Goal: Task Accomplishment & Management: Manage account settings

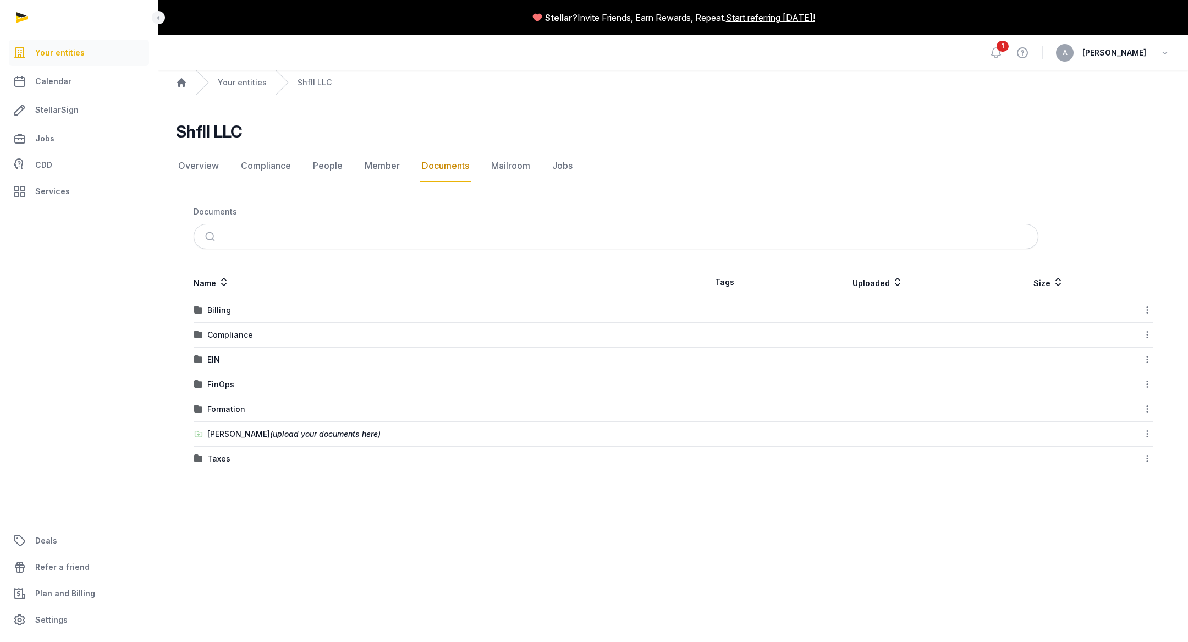
click at [41, 57] on span "Your entities" at bounding box center [60, 52] width 50 height 13
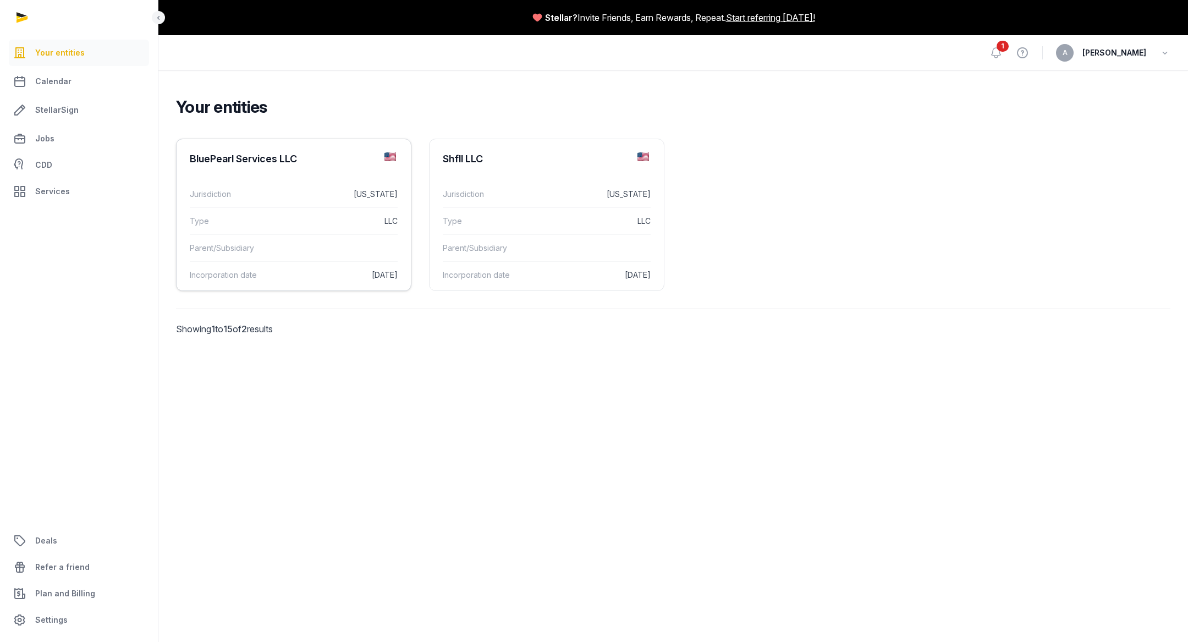
click at [309, 194] on dd "California" at bounding box center [337, 194] width 119 height 13
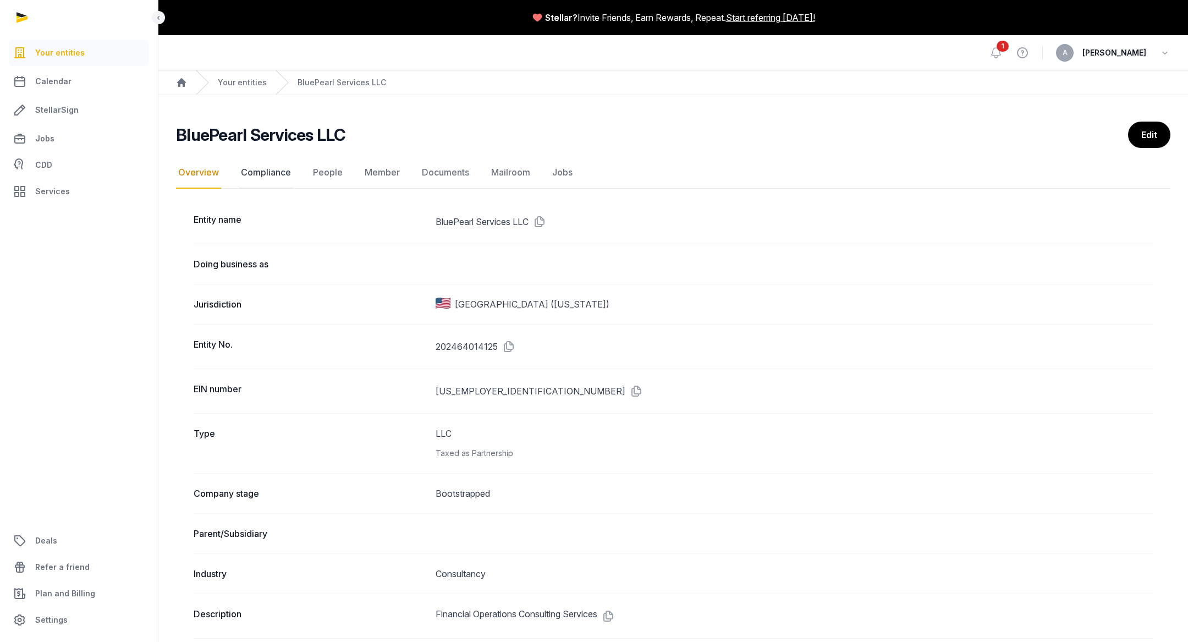
click at [282, 174] on link "Compliance" at bounding box center [266, 173] width 54 height 32
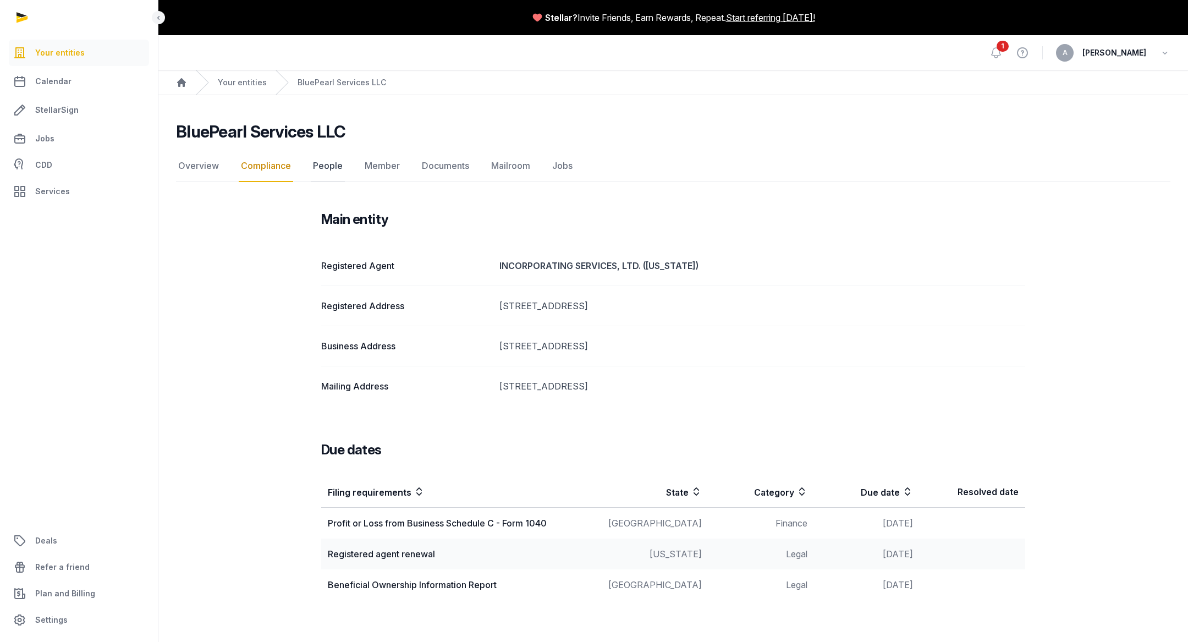
click at [334, 171] on link "People" at bounding box center [328, 166] width 34 height 32
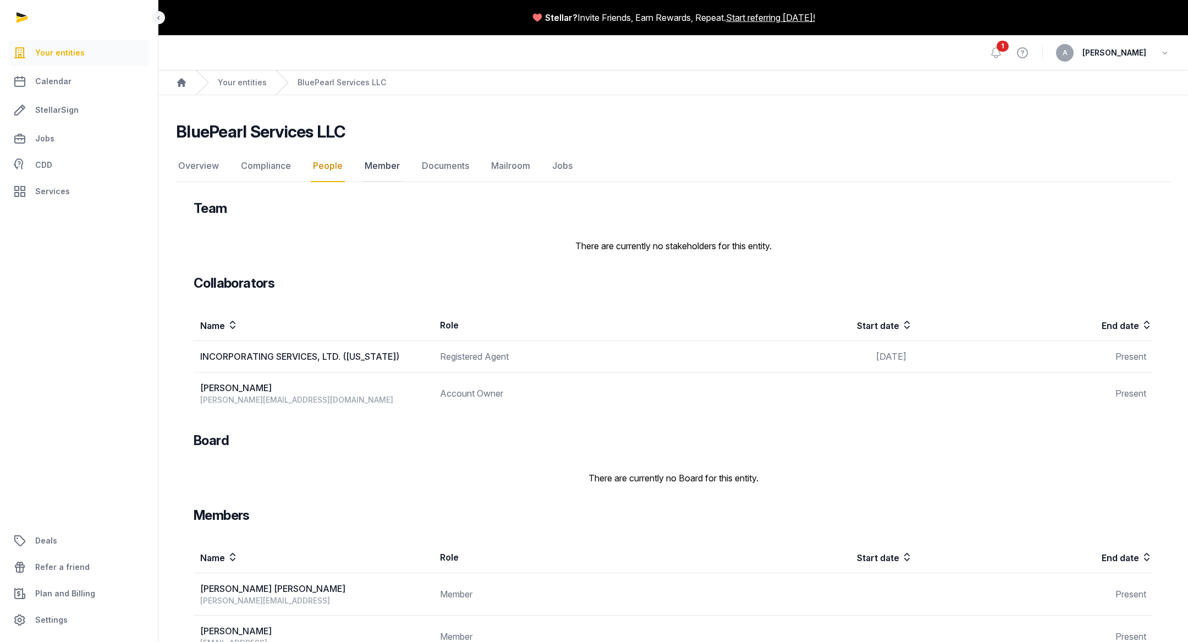
click at [376, 171] on link "Member" at bounding box center [383, 166] width 40 height 32
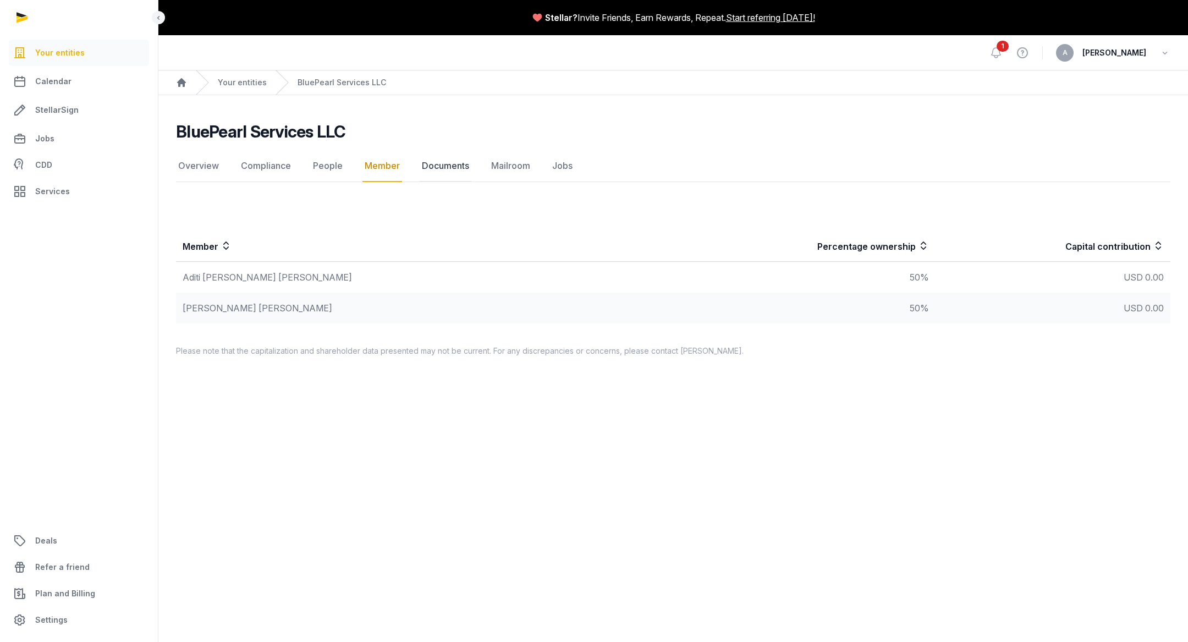
click at [443, 169] on link "Documents" at bounding box center [446, 166] width 52 height 32
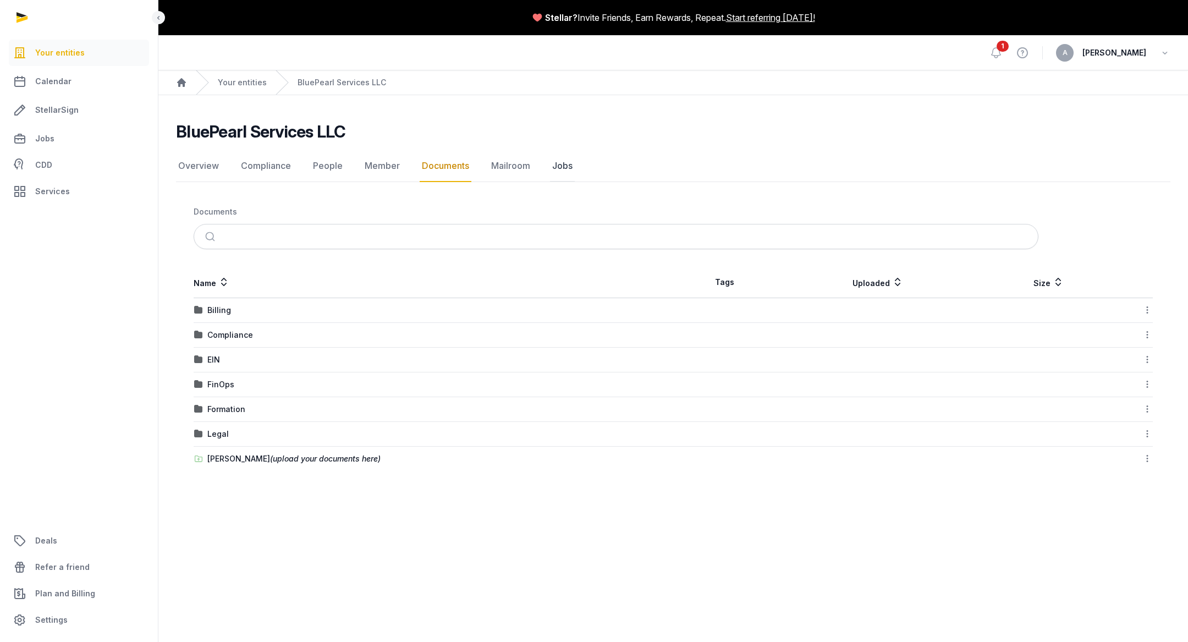
click at [567, 160] on link "Jobs" at bounding box center [562, 166] width 25 height 32
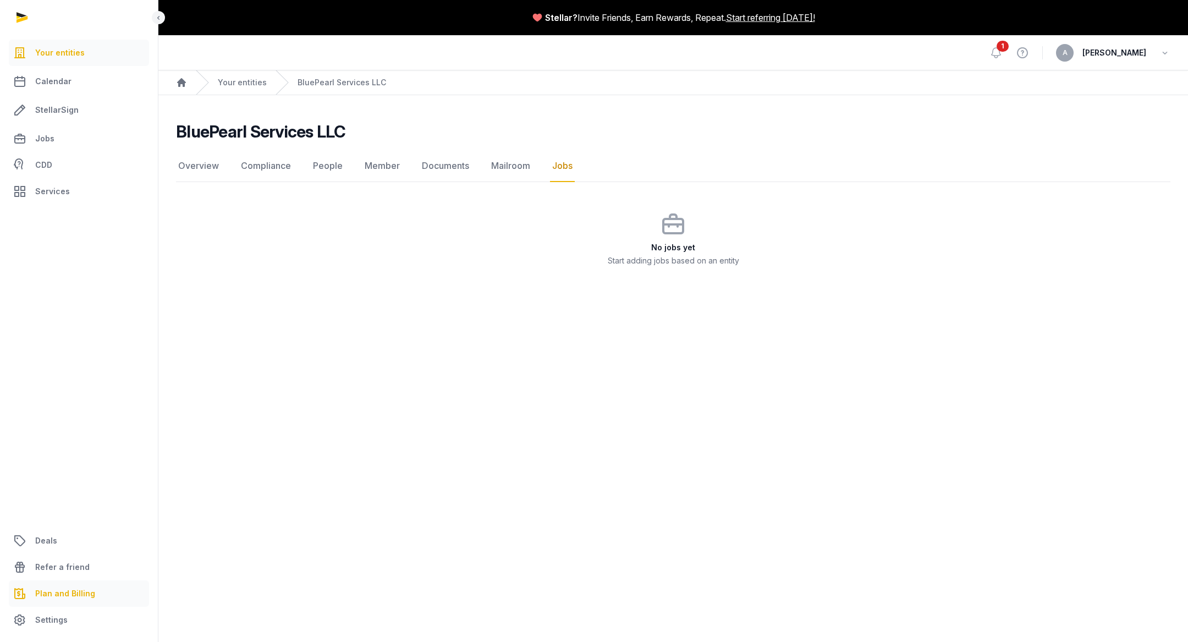
click at [67, 596] on span "Plan and Billing" at bounding box center [65, 593] width 60 height 13
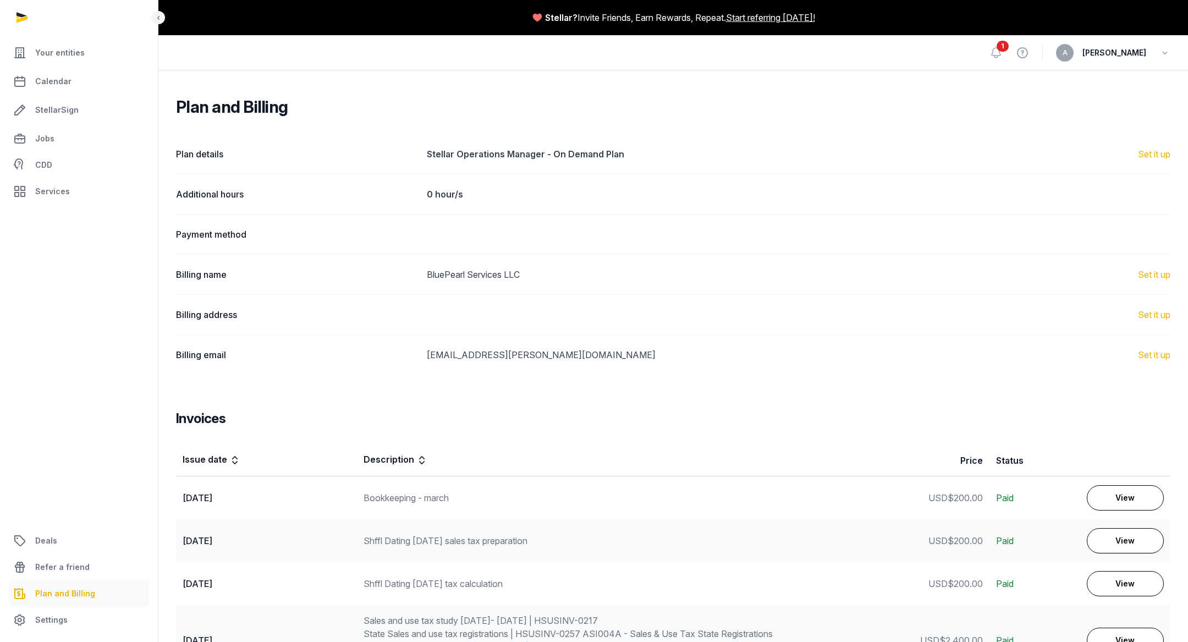
click at [207, 242] on div "Payment method" at bounding box center [673, 234] width 995 height 40
click at [165, 320] on div "Plan and Billing Plan details Stellar Operations Manager - On Demand Plan Set i…" at bounding box center [673, 502] width 1030 height 810
click at [1162, 56] on icon "button" at bounding box center [1165, 52] width 11 height 15
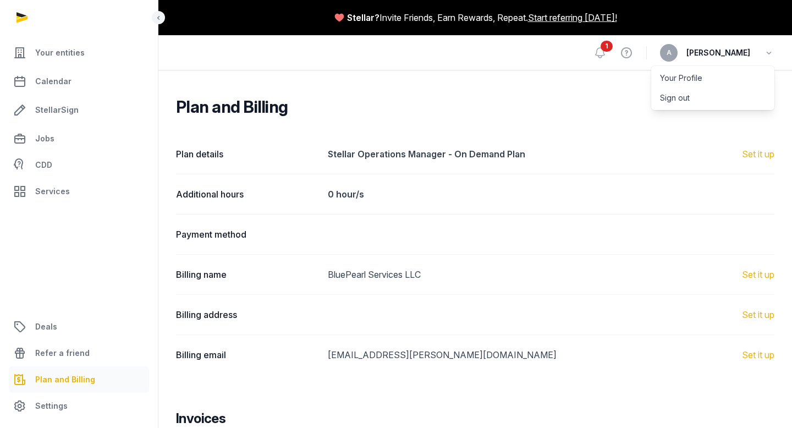
drag, startPoint x: 970, startPoint y: 309, endPoint x: 646, endPoint y: 207, distance: 339.3
click at [646, 207] on div "Additional hours 0 hour/s" at bounding box center [475, 194] width 599 height 40
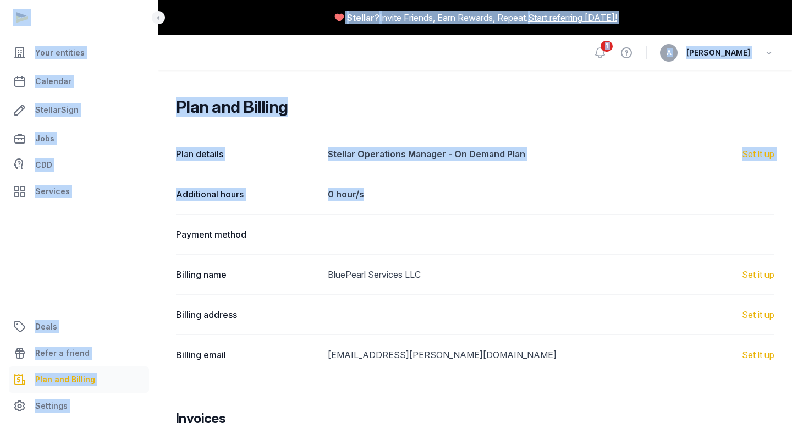
click at [25, 17] on div at bounding box center [79, 17] width 158 height 35
click at [54, 53] on span "Your entities" at bounding box center [60, 52] width 50 height 13
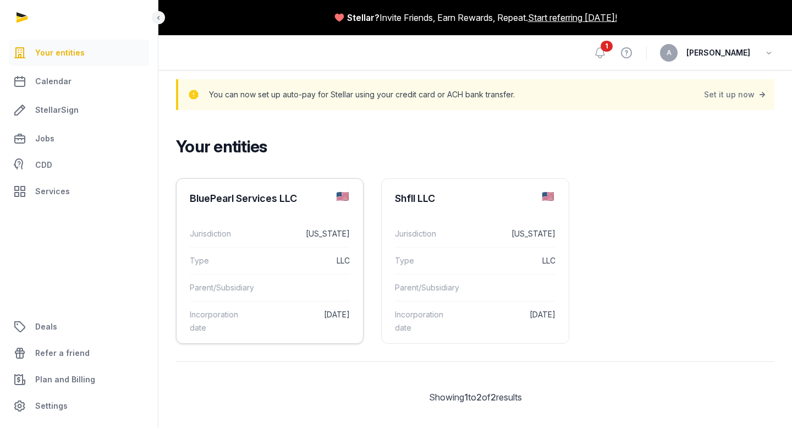
click at [301, 245] on div "Jurisdiction California" at bounding box center [270, 234] width 160 height 26
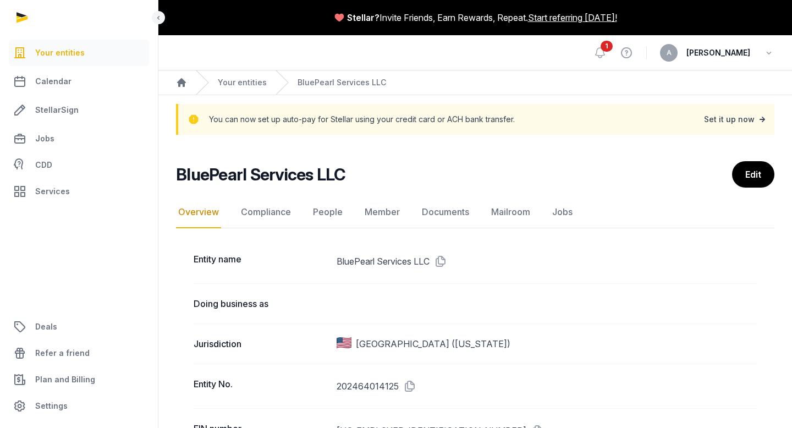
click at [739, 118] on div "Set it up now" at bounding box center [736, 119] width 64 height 15
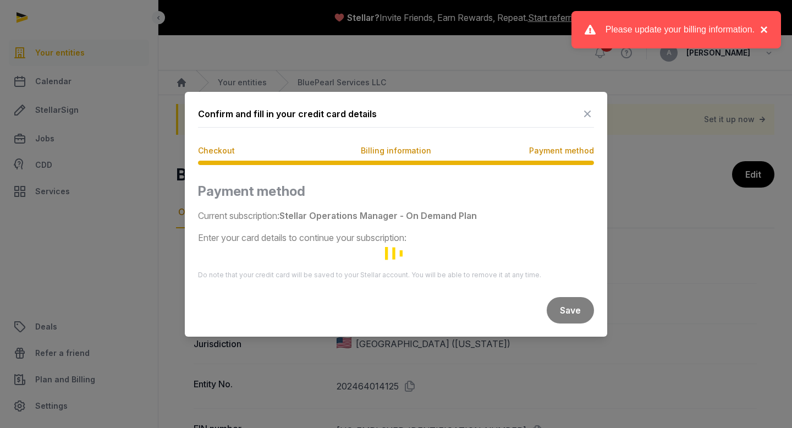
click at [766, 31] on button "×" at bounding box center [761, 29] width 13 height 13
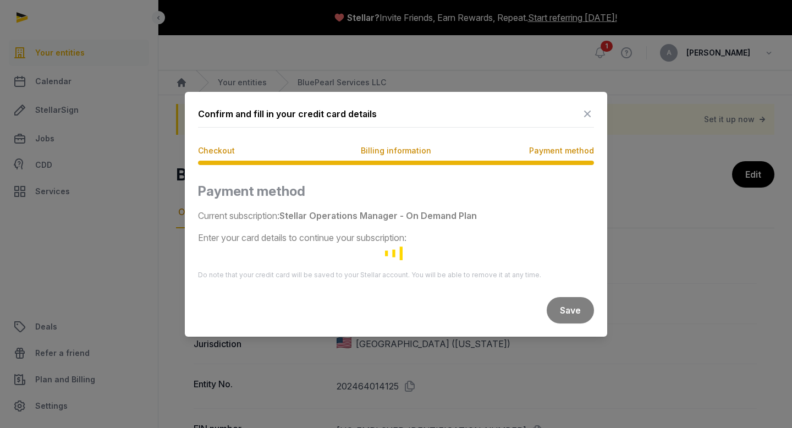
click at [402, 152] on span "Billing information" at bounding box center [396, 150] width 70 height 11
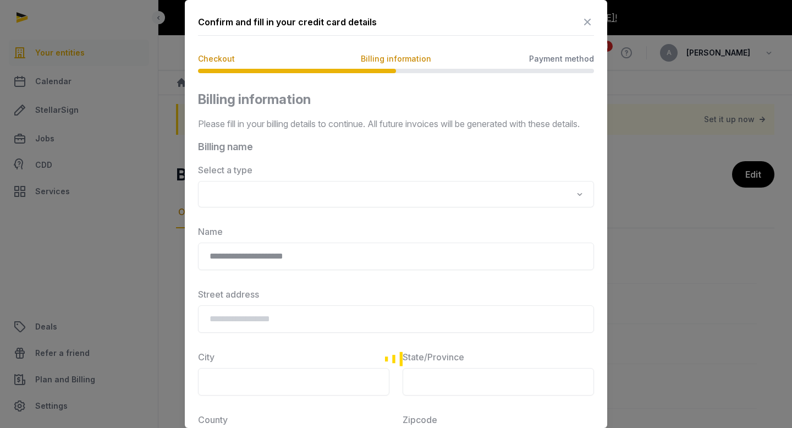
click at [237, 210] on div "Loading" at bounding box center [396, 359] width 396 height 536
click at [579, 208] on div "Loading" at bounding box center [396, 359] width 396 height 536
click at [429, 217] on div "Loading" at bounding box center [396, 359] width 396 height 536
click at [211, 61] on span "Checkout" at bounding box center [216, 58] width 37 height 11
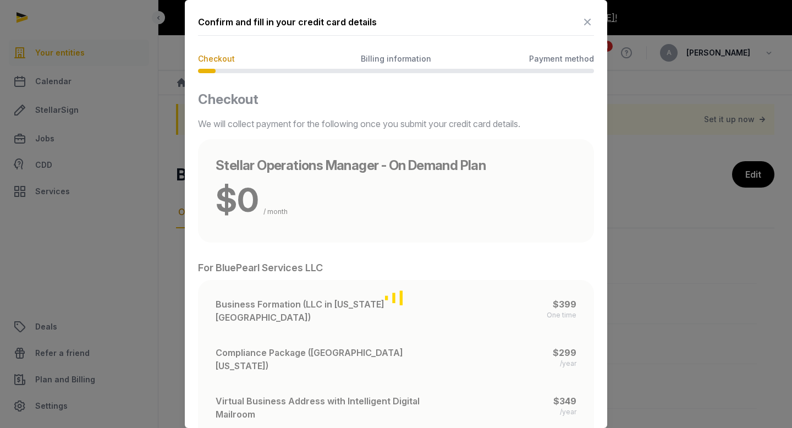
scroll to position [63, 0]
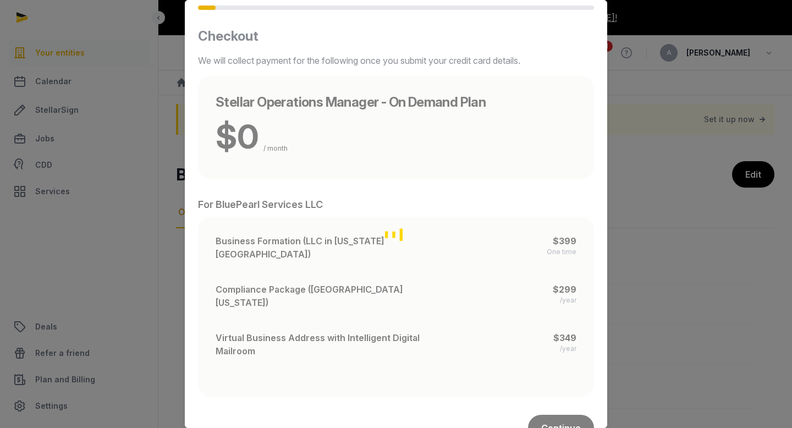
click at [563, 311] on div "Loading" at bounding box center [396, 235] width 396 height 414
click at [566, 275] on div "Loading" at bounding box center [396, 235] width 396 height 414
click at [566, 318] on div "Loading" at bounding box center [396, 235] width 396 height 414
click at [566, 282] on div "Loading" at bounding box center [396, 235] width 396 height 414
click at [562, 404] on div "Loading" at bounding box center [396, 235] width 396 height 414
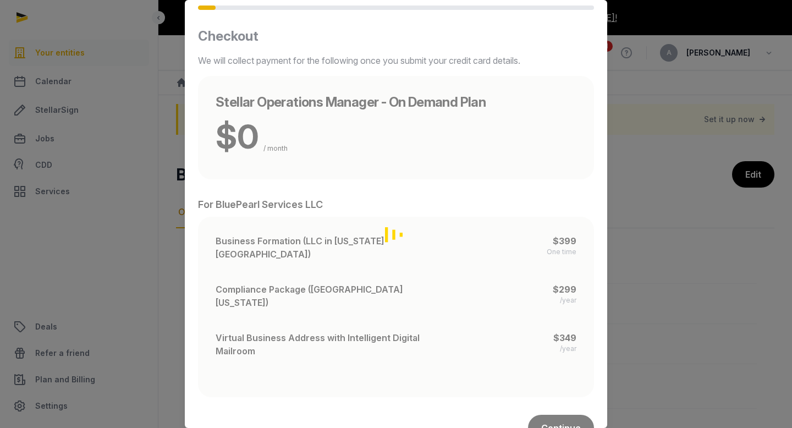
click at [558, 404] on div "Loading" at bounding box center [396, 235] width 396 height 414
click at [556, 400] on div "Loading" at bounding box center [396, 235] width 396 height 414
click at [394, 286] on div "Loading" at bounding box center [396, 235] width 396 height 414
click at [392, 238] on div "Loading" at bounding box center [396, 235] width 396 height 414
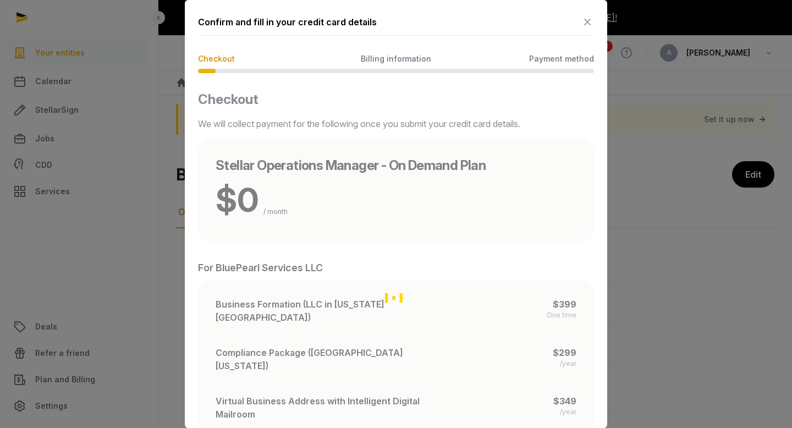
click at [410, 60] on span "Billing information" at bounding box center [396, 58] width 70 height 11
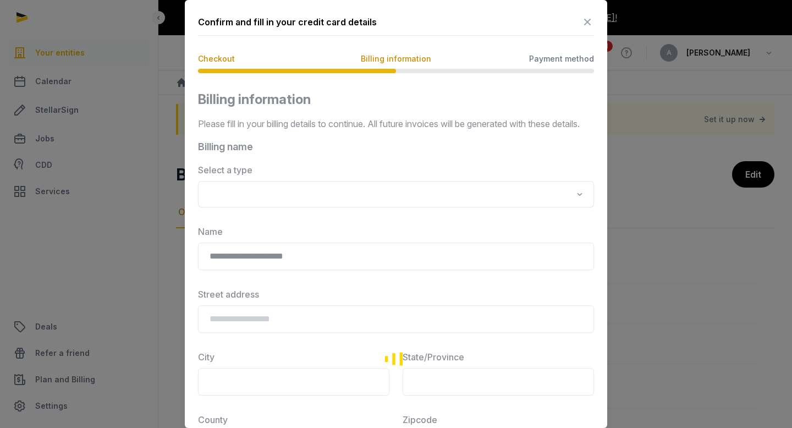
click at [559, 64] on span "Payment method" at bounding box center [561, 58] width 65 height 11
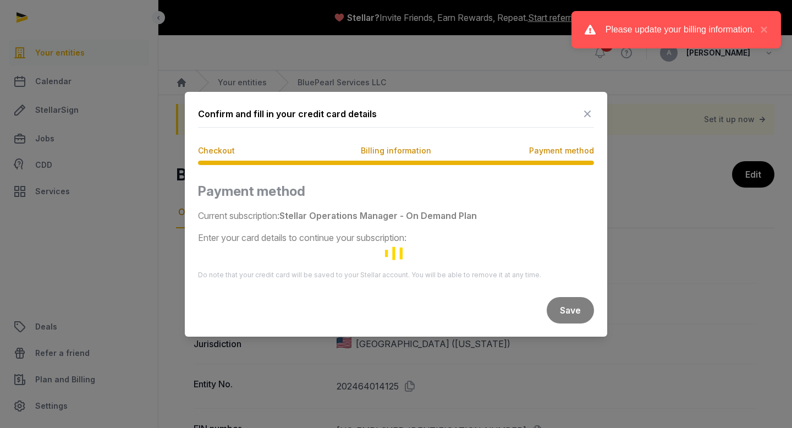
click at [408, 154] on span "Billing information" at bounding box center [396, 150] width 70 height 11
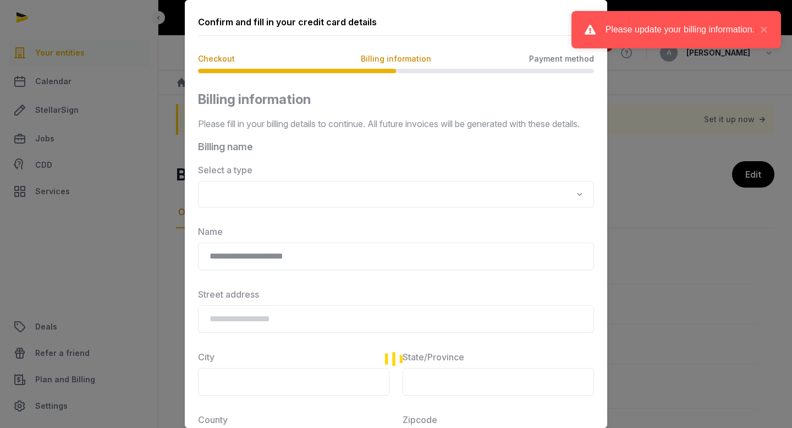
click at [335, 202] on div "Loading" at bounding box center [396, 359] width 396 height 536
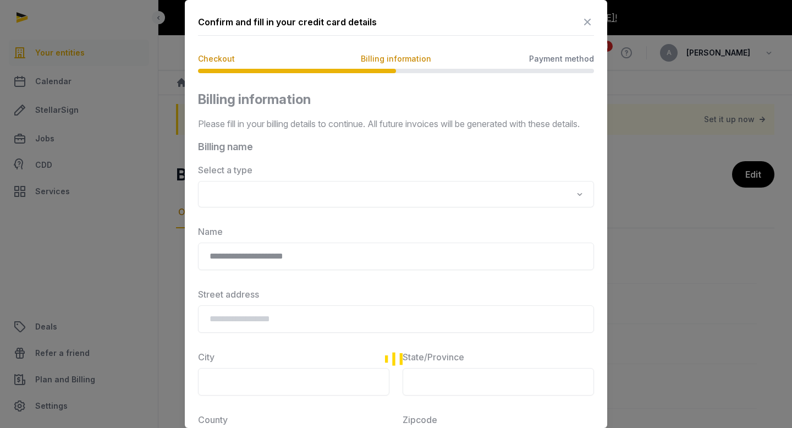
click at [580, 207] on div "Loading" at bounding box center [396, 359] width 396 height 536
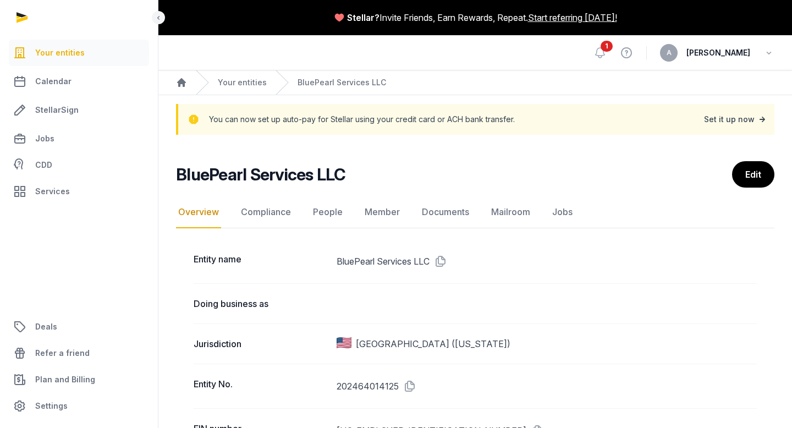
click at [744, 114] on div "Set it up now" at bounding box center [736, 119] width 64 height 15
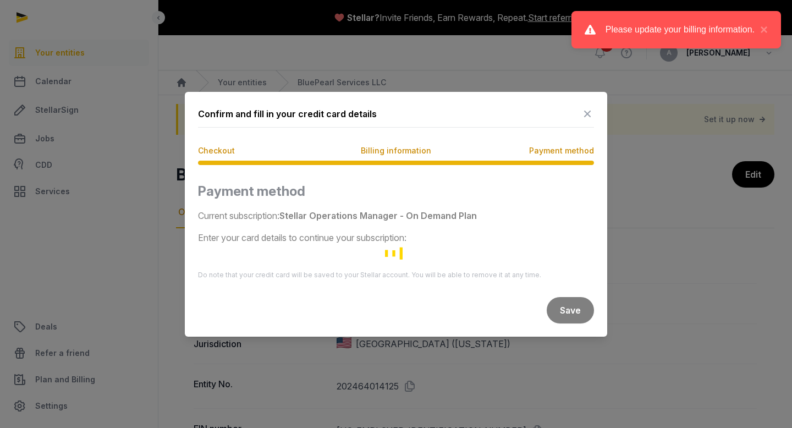
click at [700, 32] on div "Please update your billing information." at bounding box center [680, 29] width 149 height 13
click at [766, 29] on button "×" at bounding box center [761, 29] width 13 height 13
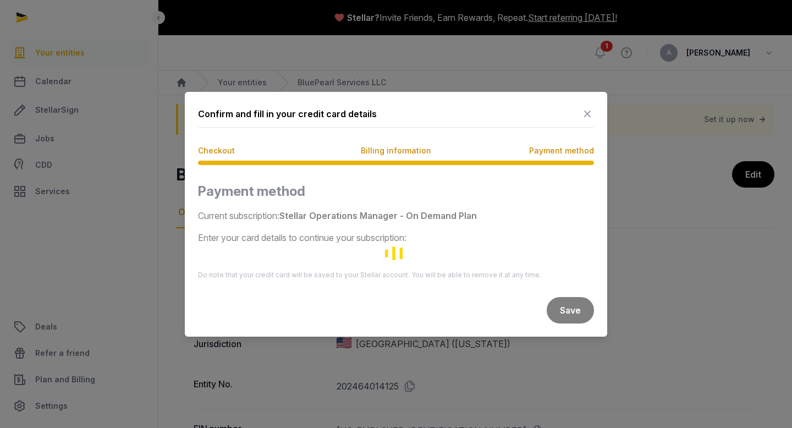
click at [399, 155] on span "Billing information" at bounding box center [396, 150] width 70 height 11
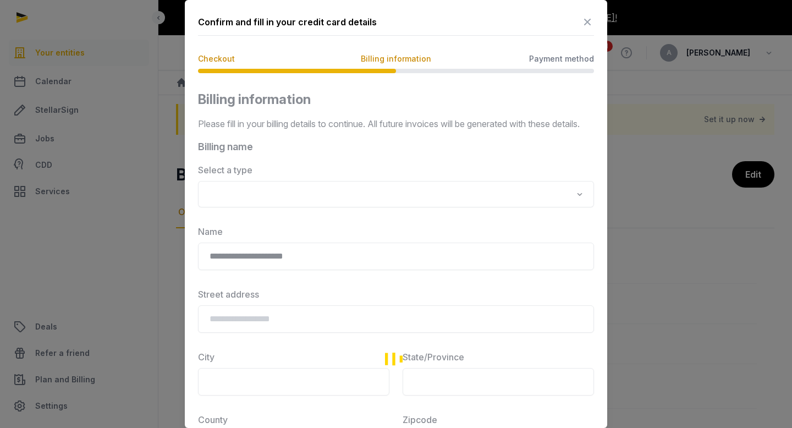
click at [248, 209] on div "Loading" at bounding box center [396, 359] width 396 height 536
click at [271, 268] on div "Loading" at bounding box center [396, 359] width 396 height 536
click at [271, 336] on div "Loading" at bounding box center [396, 359] width 396 height 536
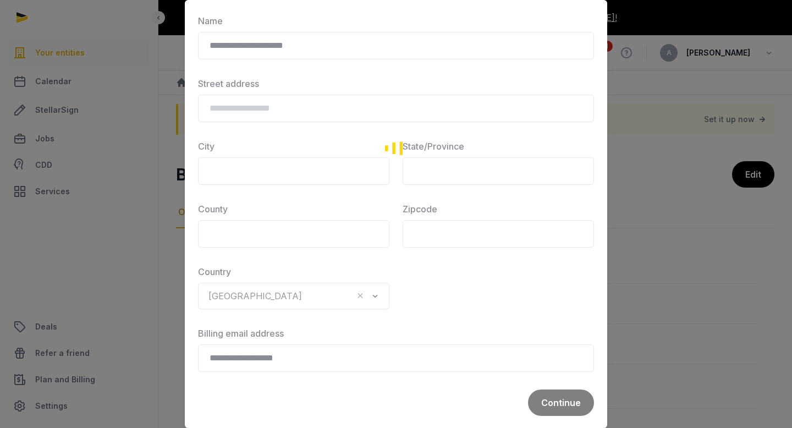
scroll to position [225, 0]
click at [260, 300] on div "Loading" at bounding box center [396, 147] width 396 height 536
click at [258, 232] on div "Loading" at bounding box center [396, 147] width 396 height 536
click at [265, 171] on div "Loading" at bounding box center [396, 147] width 396 height 536
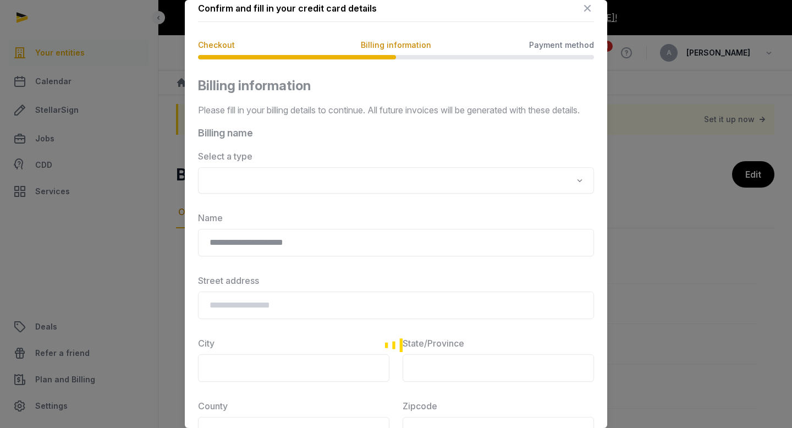
scroll to position [0, 0]
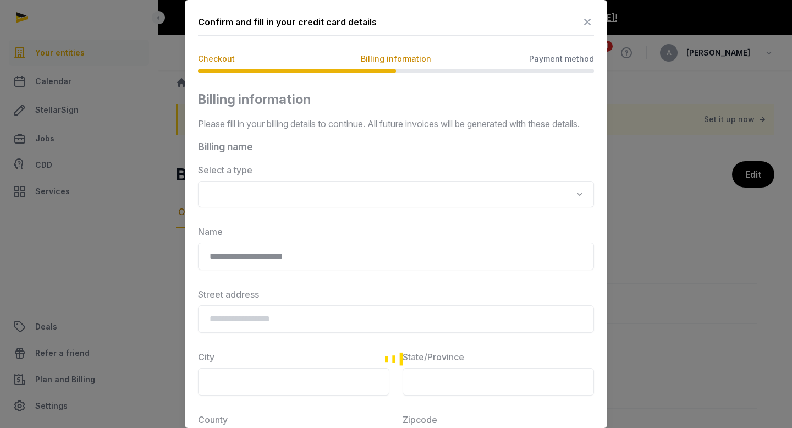
click at [566, 57] on span "Payment method" at bounding box center [561, 58] width 65 height 11
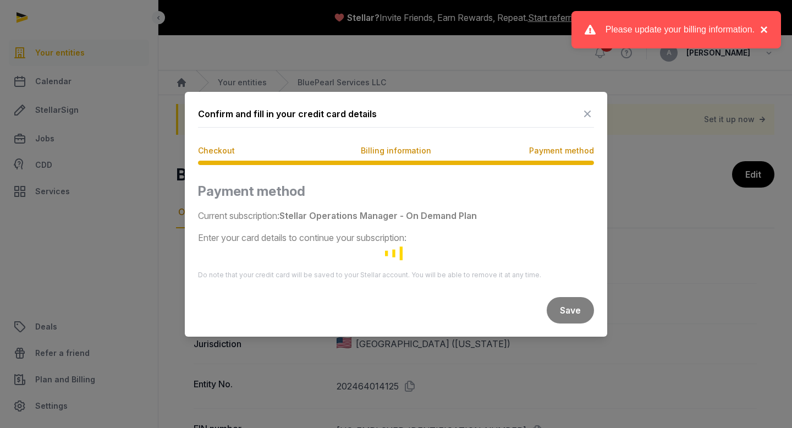
click at [765, 29] on button "×" at bounding box center [761, 29] width 13 height 13
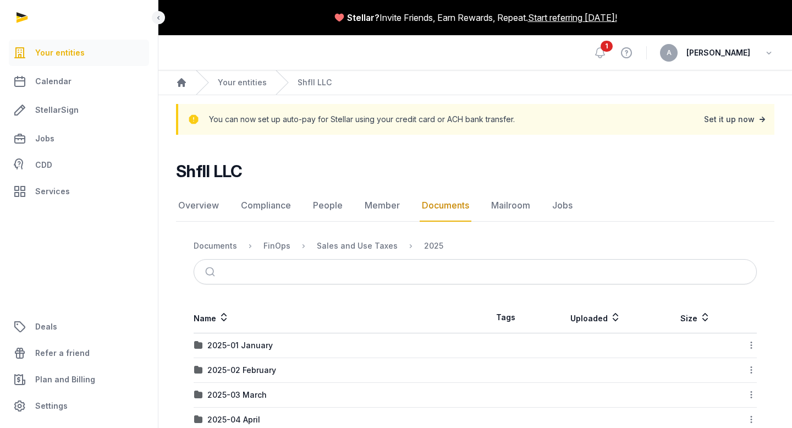
click at [742, 117] on div "Set it up now" at bounding box center [736, 119] width 64 height 15
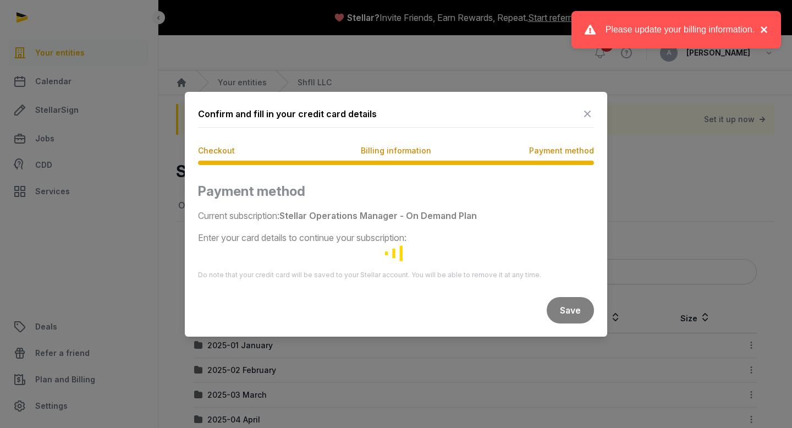
click at [764, 30] on button "×" at bounding box center [761, 29] width 13 height 13
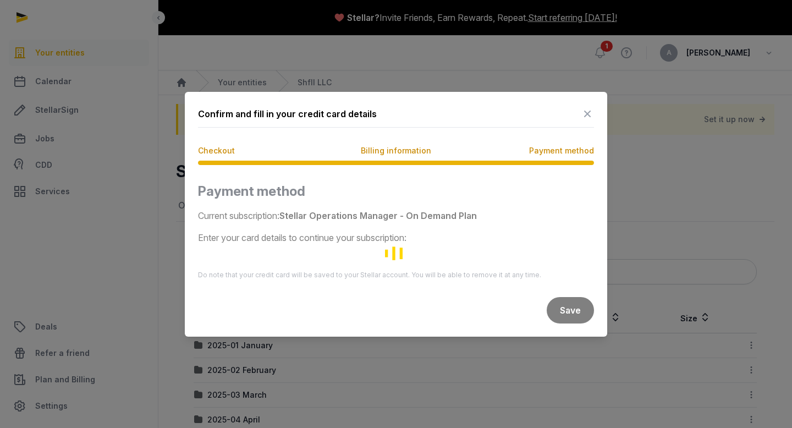
click at [324, 54] on div at bounding box center [396, 214] width 792 height 428
click at [397, 245] on icon "Loading" at bounding box center [396, 253] width 22 height 22
click at [404, 259] on icon "Loading" at bounding box center [396, 253] width 22 height 22
click at [379, 150] on span "Billing information" at bounding box center [396, 150] width 70 height 11
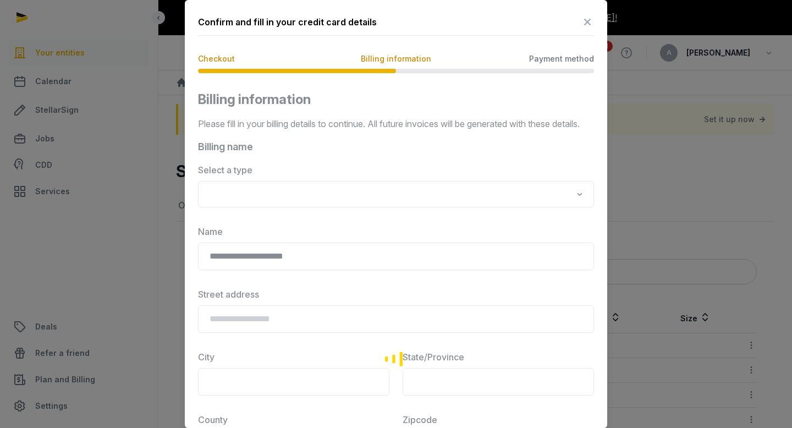
click at [242, 210] on div "Loading" at bounding box center [396, 359] width 396 height 536
click at [582, 211] on div "Loading" at bounding box center [396, 359] width 396 height 536
click at [315, 273] on div "Loading" at bounding box center [396, 359] width 396 height 536
click at [262, 336] on div "Loading" at bounding box center [396, 359] width 396 height 536
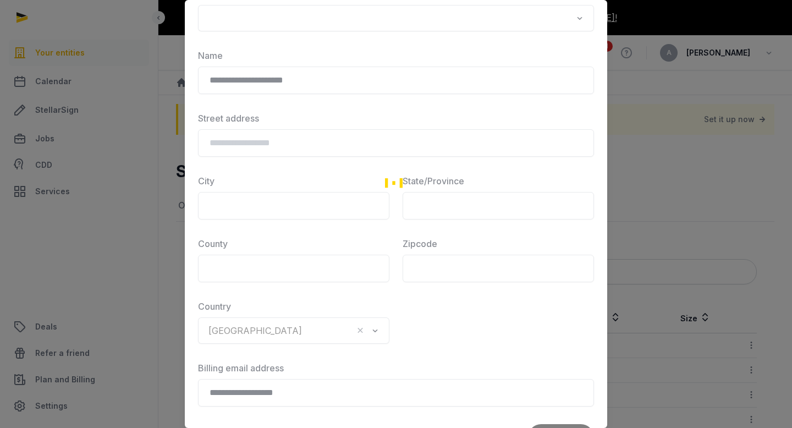
scroll to position [199, 0]
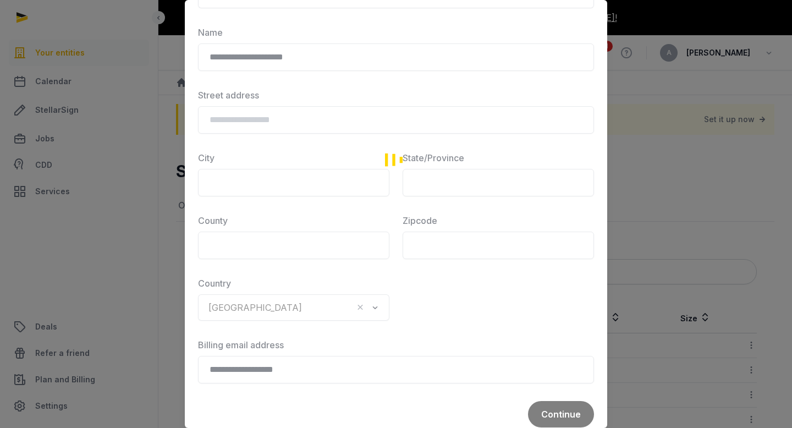
click at [269, 188] on div "Loading" at bounding box center [396, 160] width 396 height 536
click at [257, 262] on div "Loading" at bounding box center [396, 160] width 396 height 536
click at [451, 254] on div "Loading" at bounding box center [396, 160] width 396 height 536
click at [257, 322] on div "Loading" at bounding box center [396, 160] width 396 height 536
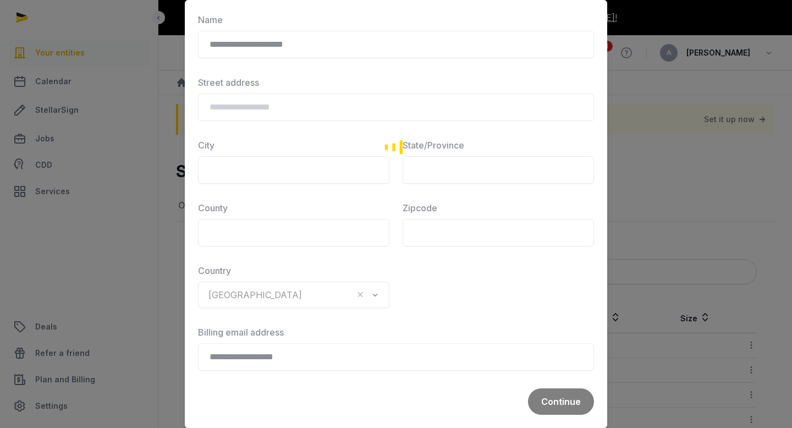
click at [555, 402] on div "Loading" at bounding box center [396, 147] width 396 height 536
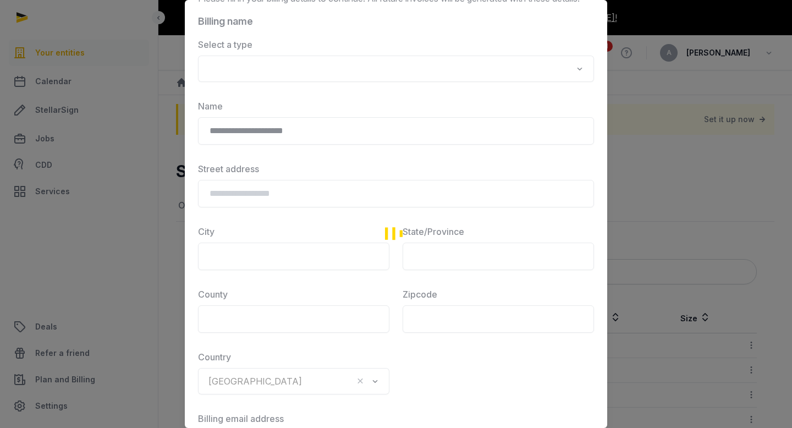
scroll to position [0, 0]
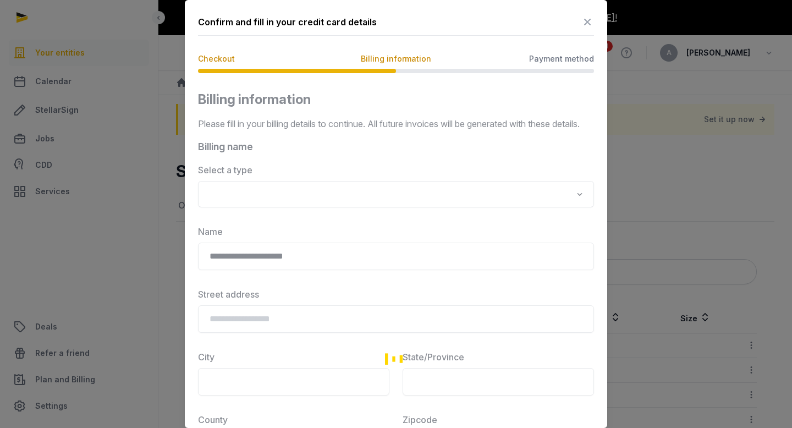
click at [557, 59] on span "Payment method" at bounding box center [561, 58] width 65 height 11
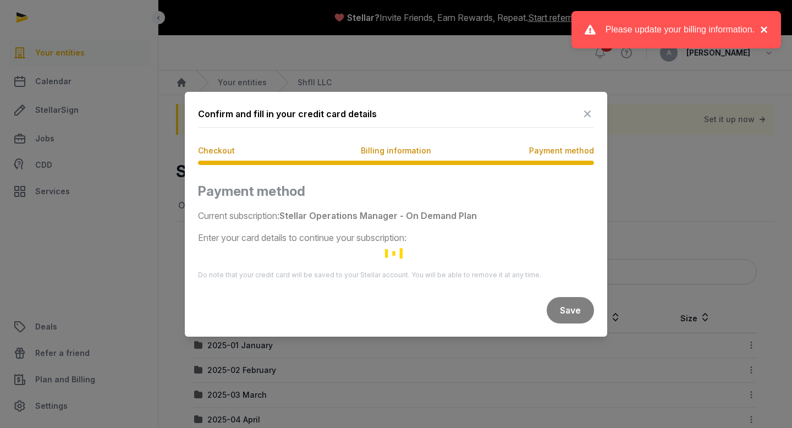
click at [764, 30] on button "×" at bounding box center [761, 29] width 13 height 13
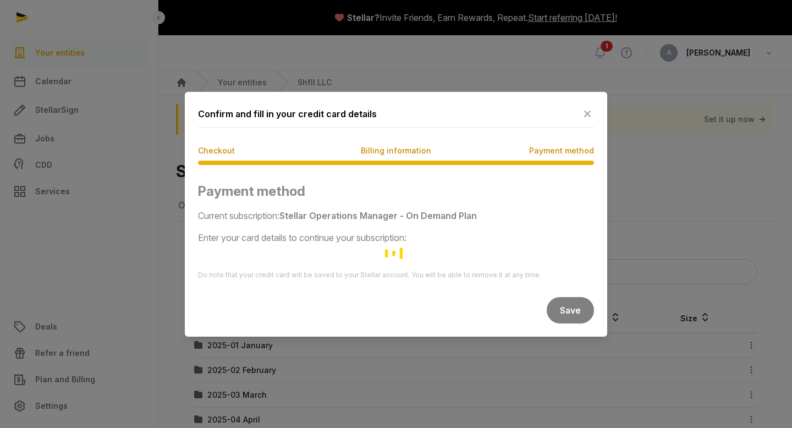
click at [217, 153] on span "Checkout" at bounding box center [216, 150] width 37 height 11
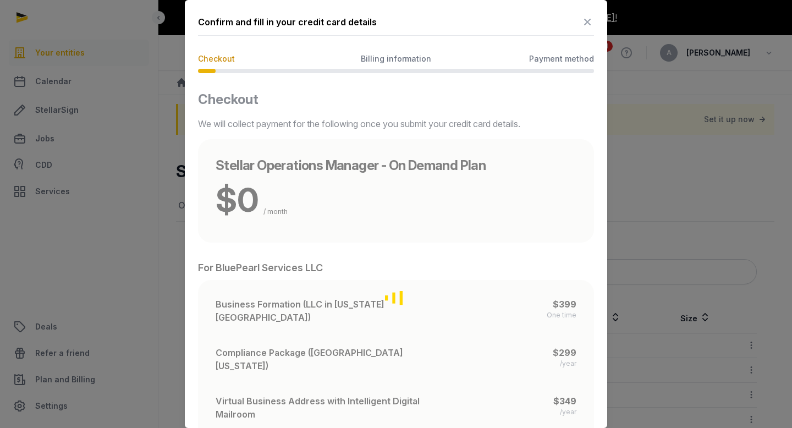
scroll to position [63, 0]
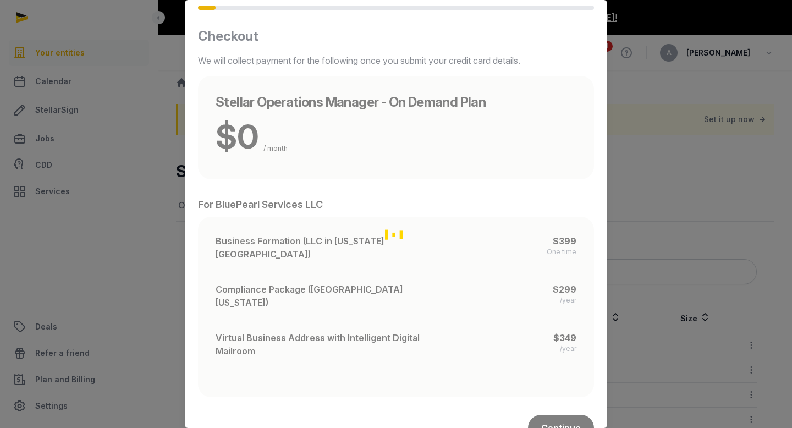
click at [242, 140] on div "Loading" at bounding box center [396, 235] width 396 height 414
click at [558, 405] on div "Loading" at bounding box center [396, 235] width 396 height 414
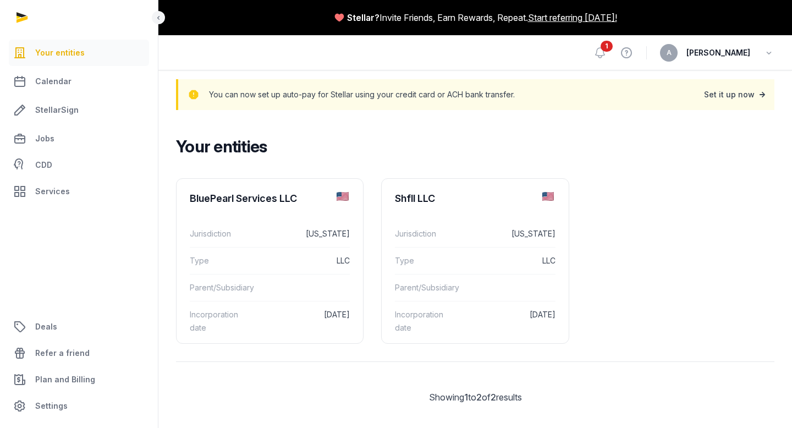
click at [745, 97] on div "Set it up now" at bounding box center [736, 94] width 64 height 15
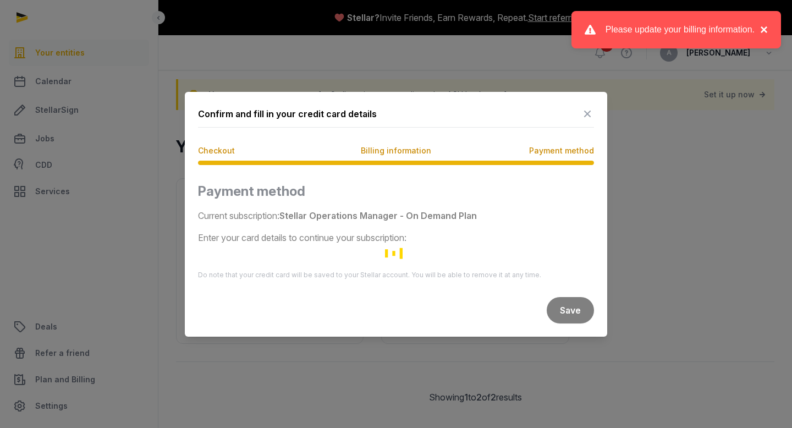
click at [767, 31] on button "×" at bounding box center [761, 29] width 13 height 13
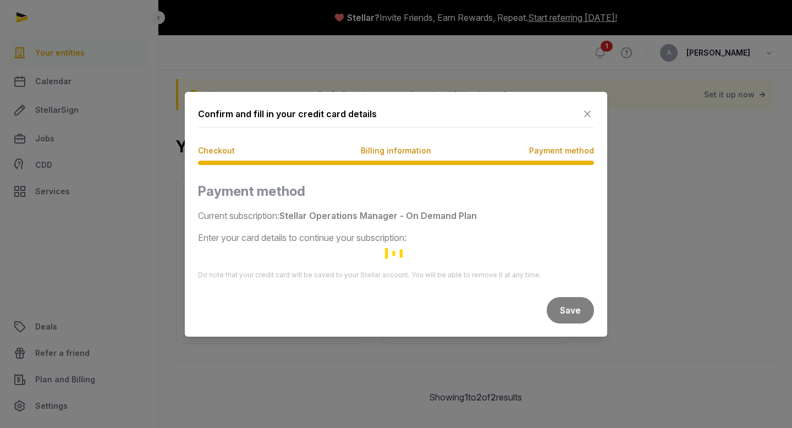
click at [354, 213] on div "Loading" at bounding box center [396, 253] width 396 height 141
click at [352, 249] on div "Loading" at bounding box center [396, 253] width 396 height 141
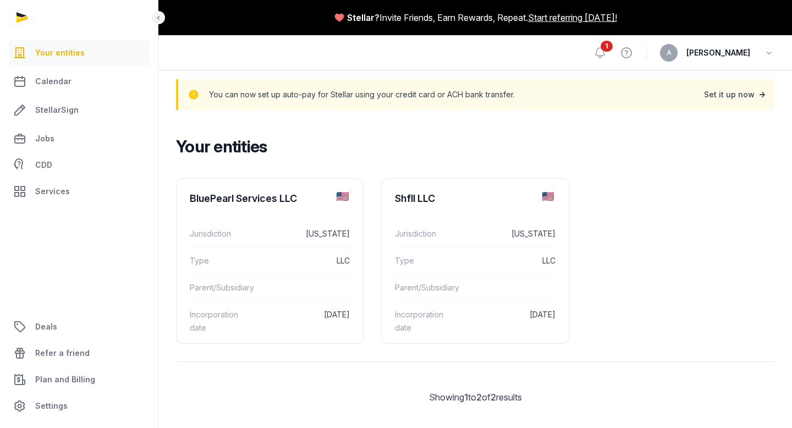
click at [738, 92] on div "Set it up now" at bounding box center [736, 94] width 64 height 15
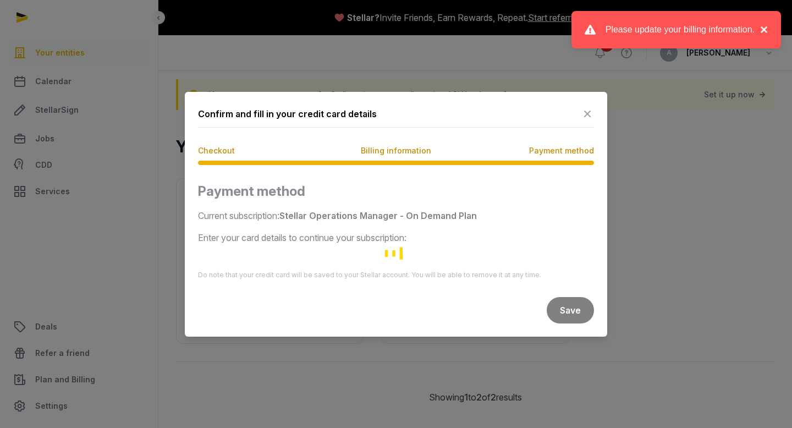
click at [765, 34] on button "×" at bounding box center [761, 29] width 13 height 13
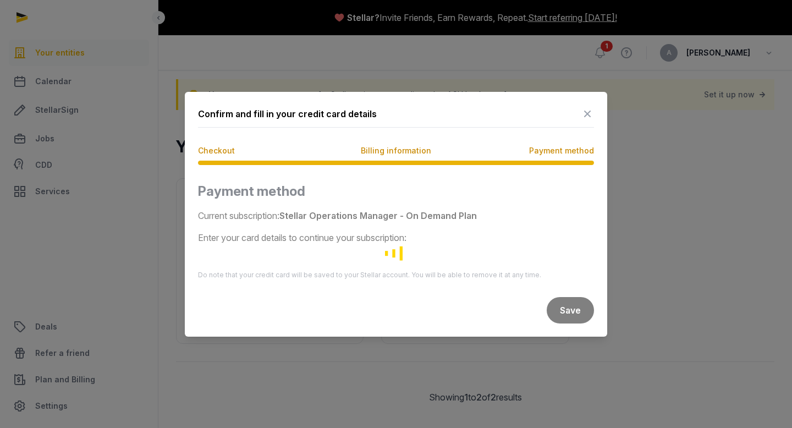
click at [485, 204] on div "Loading" at bounding box center [396, 253] width 396 height 141
click at [395, 151] on span "Billing information" at bounding box center [396, 150] width 70 height 11
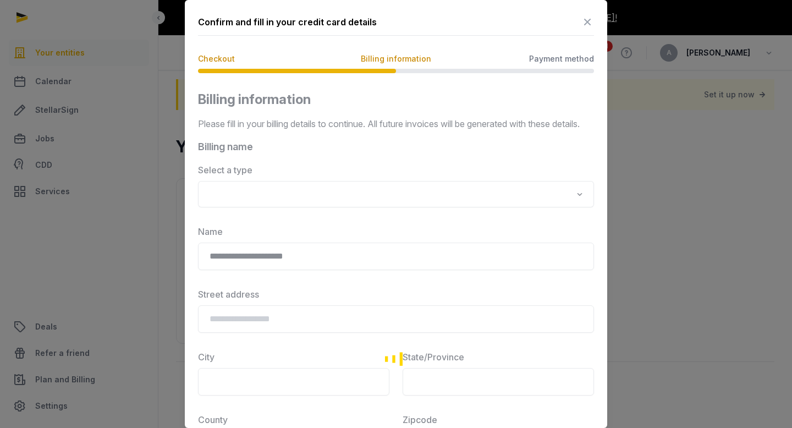
click at [335, 211] on div "Loading" at bounding box center [396, 359] width 396 height 536
click at [557, 63] on span "Payment method" at bounding box center [561, 58] width 65 height 11
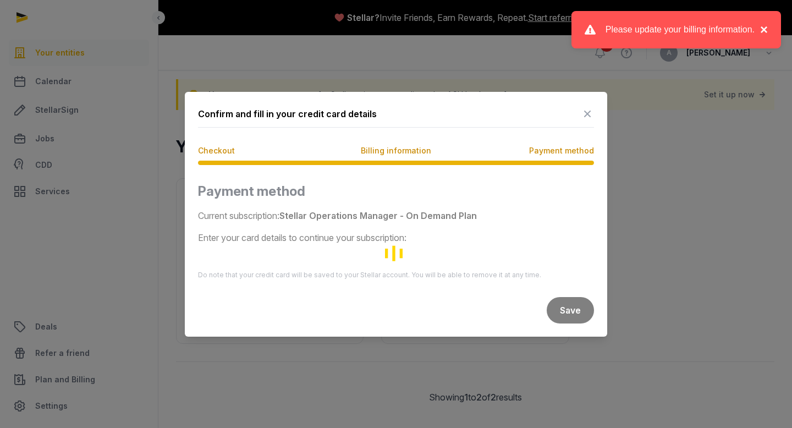
click at [767, 34] on button "×" at bounding box center [761, 29] width 13 height 13
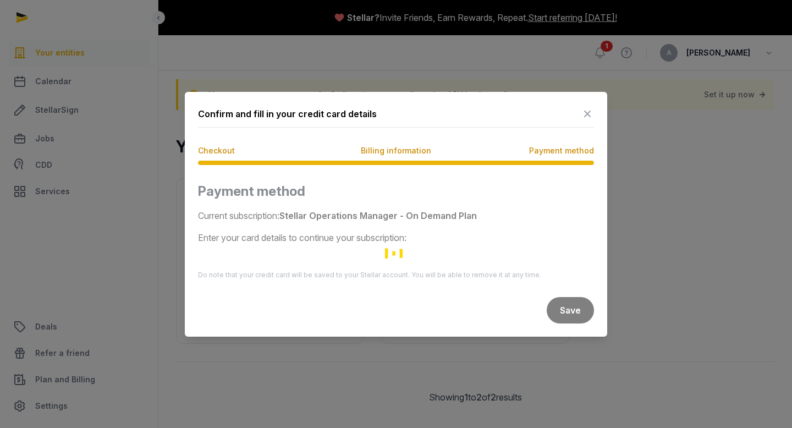
click at [572, 310] on div "Loading" at bounding box center [396, 253] width 396 height 141
click at [471, 148] on li "Payment method" at bounding box center [528, 150] width 132 height 11
click at [398, 151] on span "Billing information" at bounding box center [396, 150] width 70 height 11
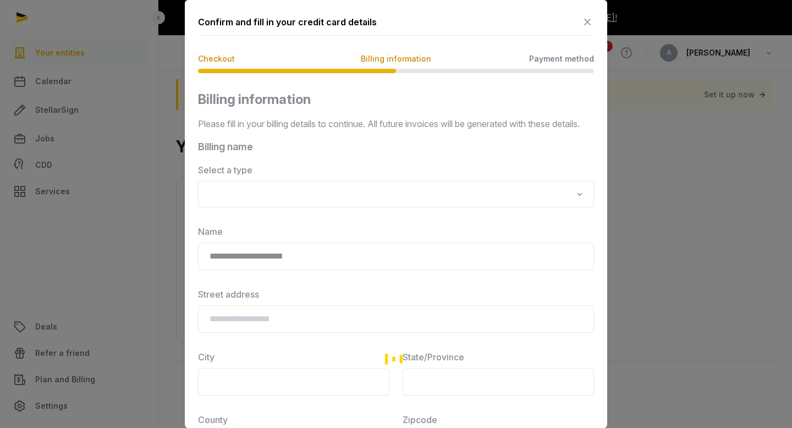
click at [222, 58] on span "Checkout" at bounding box center [216, 58] width 37 height 11
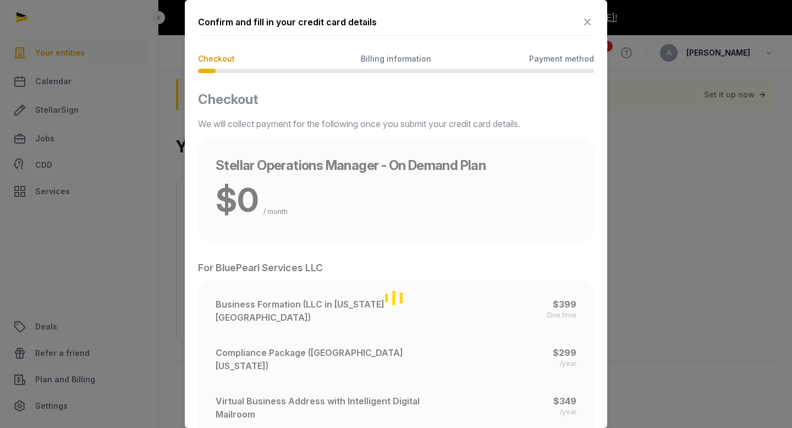
click at [400, 61] on span "Billing information" at bounding box center [396, 58] width 70 height 11
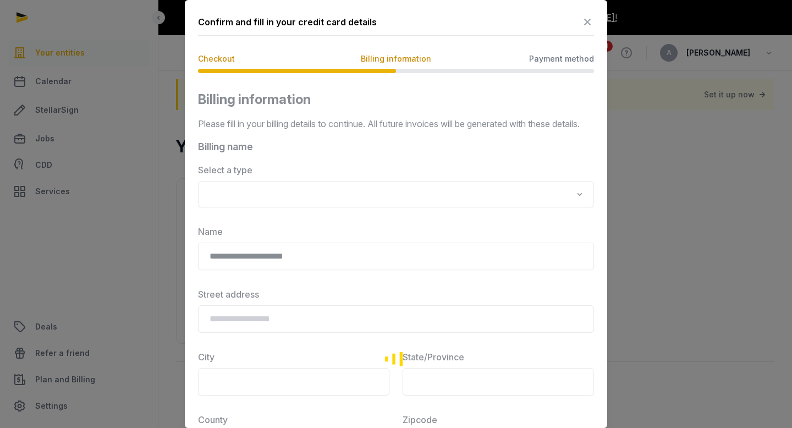
click at [561, 62] on span "Payment method" at bounding box center [561, 58] width 65 height 11
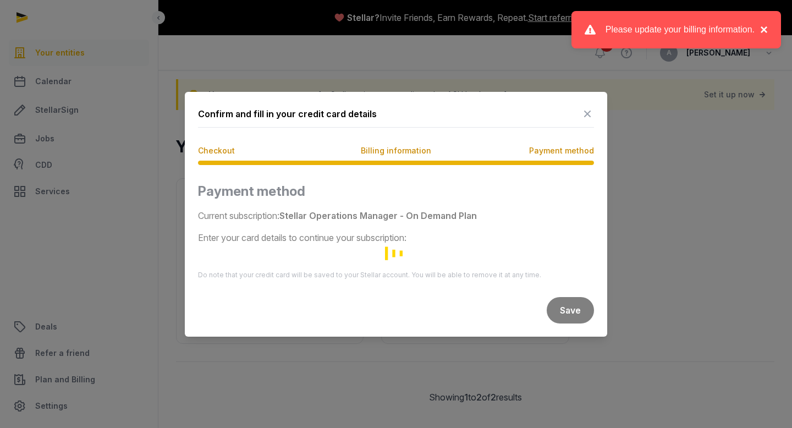
click at [764, 31] on button "×" at bounding box center [761, 29] width 13 height 13
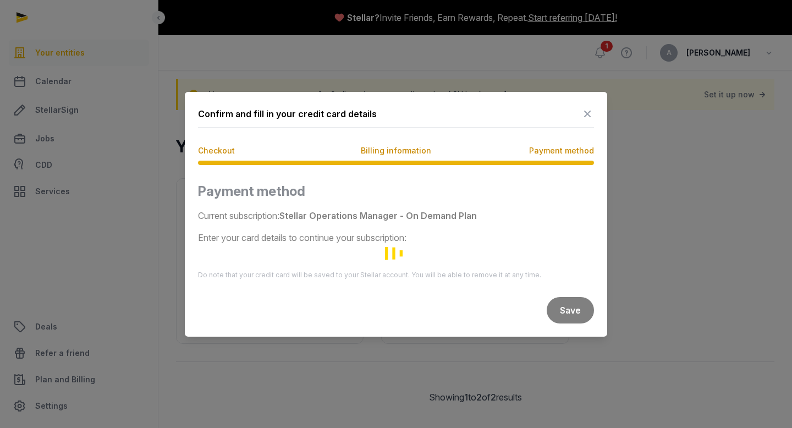
click at [641, 205] on div at bounding box center [396, 214] width 792 height 428
